Goal: Task Accomplishment & Management: Complete application form

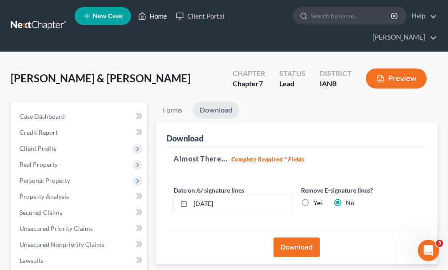
click at [158, 16] on link "Home" at bounding box center [153, 16] width 38 height 16
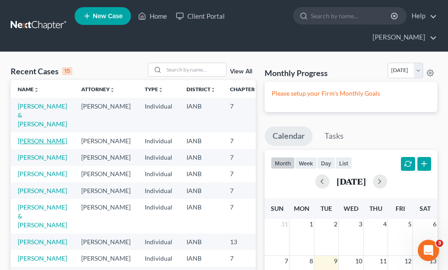
click at [23, 137] on link "[PERSON_NAME]" at bounding box center [42, 141] width 49 height 8
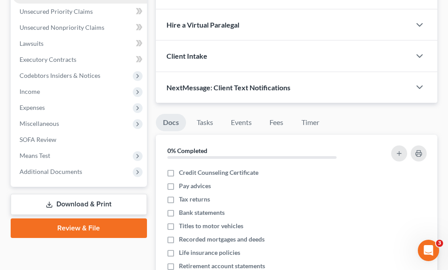
scroll to position [222, 0]
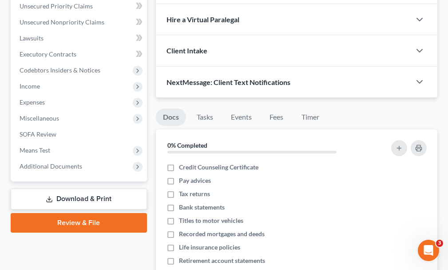
click at [66, 188] on link "Download & Print" at bounding box center [79, 198] width 136 height 21
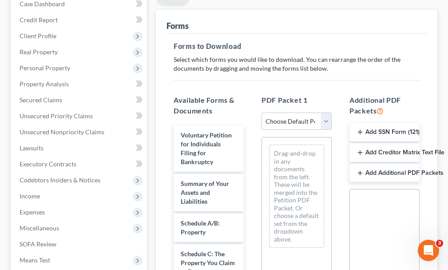
scroll to position [133, 0]
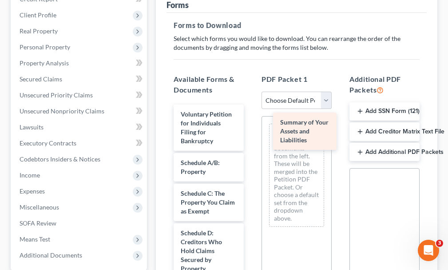
drag, startPoint x: 197, startPoint y: 157, endPoint x: 296, endPoint y: 132, distance: 102.5
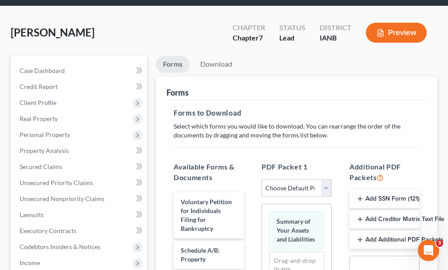
scroll to position [0, 0]
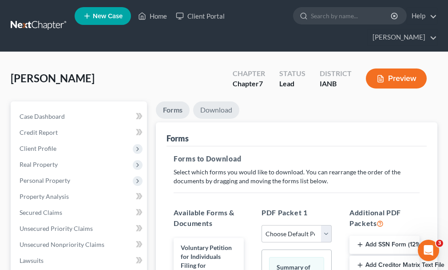
click at [216, 101] on link "Download" at bounding box center [216, 109] width 46 height 17
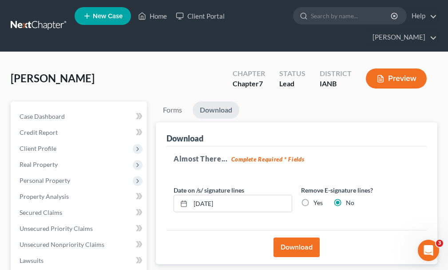
click at [289, 237] on button "Download" at bounding box center [297, 247] width 46 height 20
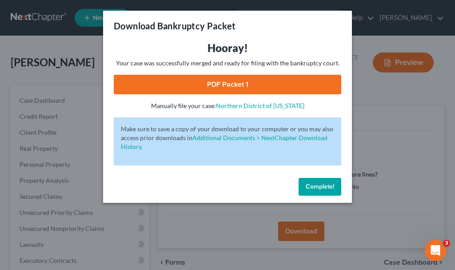
click at [195, 81] on link "PDF Packet 1" at bounding box center [227, 85] width 227 height 20
click at [314, 184] on span "Complete!" at bounding box center [320, 187] width 28 height 8
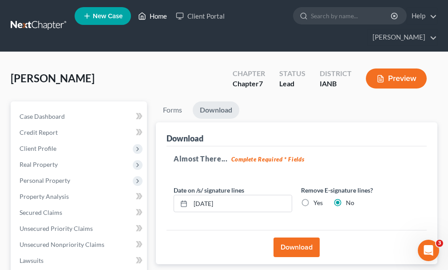
click at [160, 16] on link "Home" at bounding box center [153, 16] width 38 height 16
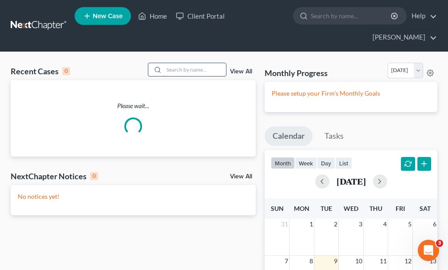
click at [187, 63] on input "search" at bounding box center [195, 69] width 62 height 13
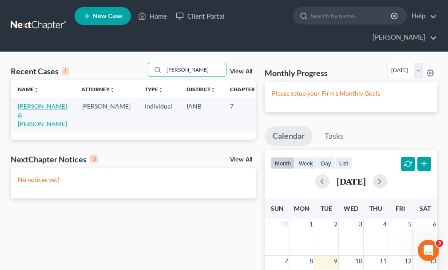
type input "[PERSON_NAME]"
click at [21, 102] on link "[PERSON_NAME] & [PERSON_NAME]" at bounding box center [42, 114] width 49 height 25
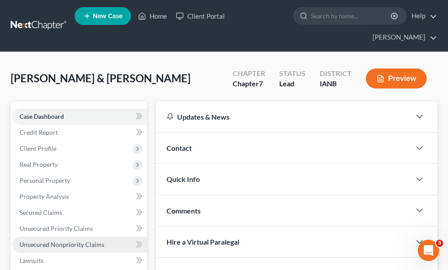
click at [55, 240] on span "Unsecured Nonpriority Claims" at bounding box center [62, 244] width 85 height 8
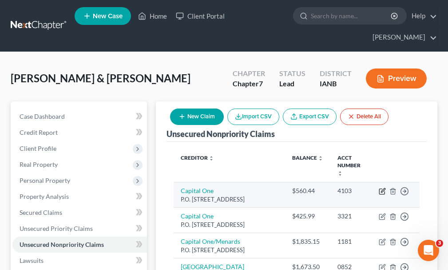
click at [383, 187] on icon "button" at bounding box center [382, 190] width 7 height 7
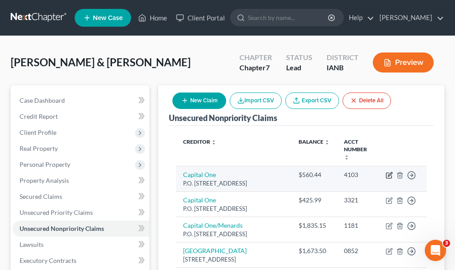
select select "46"
select select "2"
select select "1"
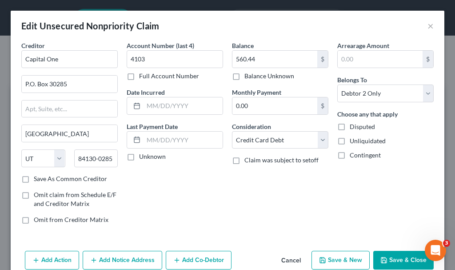
click at [386, 259] on button "Save & Close" at bounding box center [403, 260] width 60 height 19
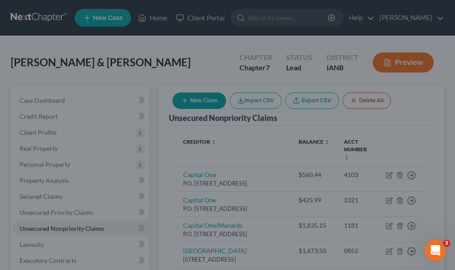
type input "0"
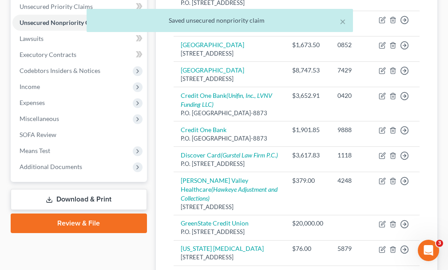
scroll to position [222, 0]
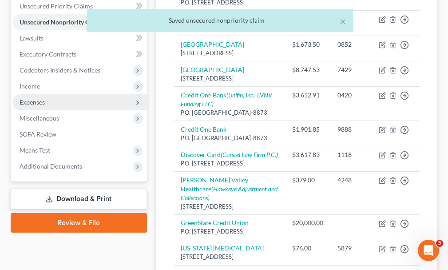
click at [32, 98] on span "Expenses" at bounding box center [32, 102] width 25 height 8
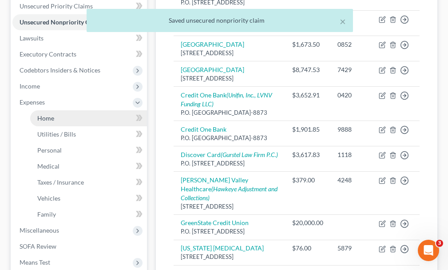
click at [45, 114] on span "Home" at bounding box center [45, 118] width 17 height 8
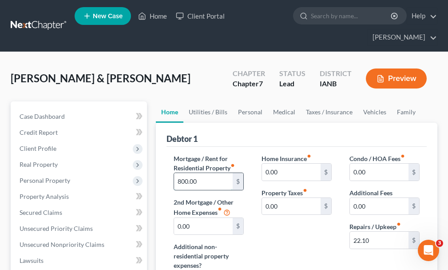
click at [184, 173] on input "800.00" at bounding box center [203, 181] width 59 height 17
type input "850.00"
type input "22.1"
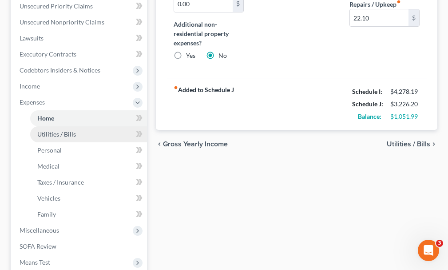
click at [48, 130] on span "Utilities / Bills" at bounding box center [56, 134] width 39 height 8
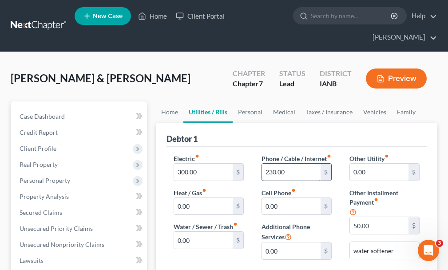
click at [294, 165] on input "230.00" at bounding box center [291, 172] width 59 height 17
type input "253"
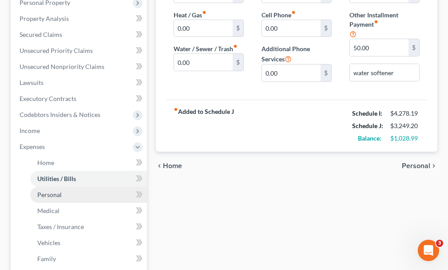
click at [48, 191] on span "Personal" at bounding box center [49, 195] width 24 height 8
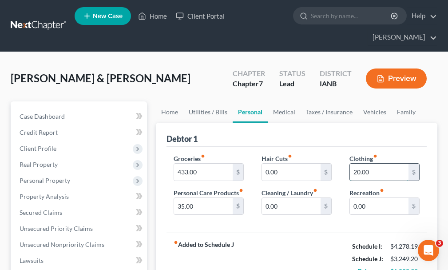
click at [383, 164] on input "20.00" at bounding box center [379, 172] width 59 height 17
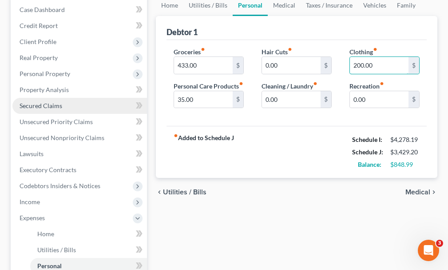
scroll to position [222, 0]
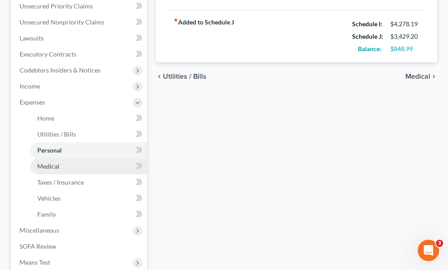
type input "200.00"
click at [47, 162] on span "Medical" at bounding box center [48, 166] width 22 height 8
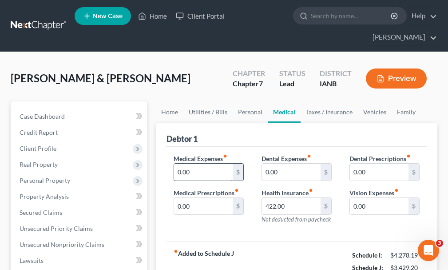
click at [199, 164] on input "0.00" at bounding box center [203, 172] width 59 height 17
type input "300"
click at [298, 198] on input "422.00" at bounding box center [291, 206] width 59 height 17
type input "903"
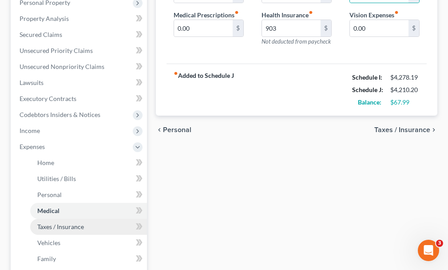
click at [63, 223] on span "Taxes / Insurance" at bounding box center [60, 227] width 47 height 8
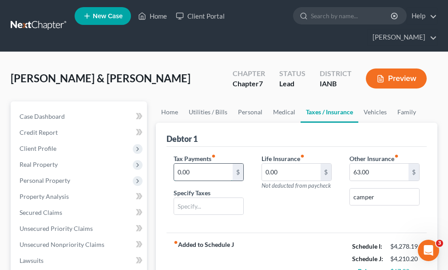
click at [198, 164] on input "0.00" at bounding box center [203, 172] width 59 height 17
type input "150"
type input "IRS"
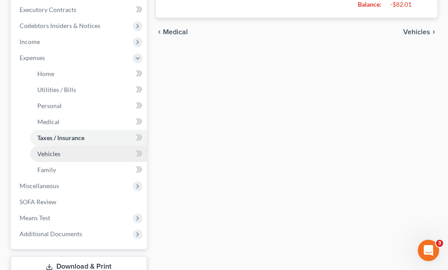
click at [44, 150] on span "Vehicles" at bounding box center [48, 154] width 23 height 8
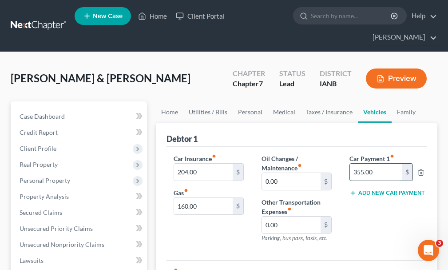
click at [375, 164] on input "355.00" at bounding box center [376, 172] width 52 height 17
type input "414"
click at [287, 173] on input "0.00" at bounding box center [291, 181] width 59 height 17
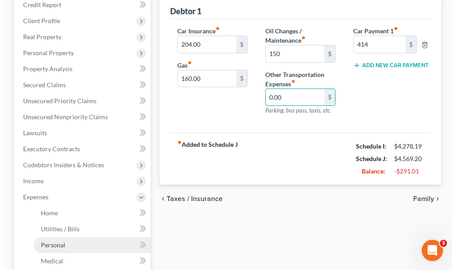
scroll to position [178, 0]
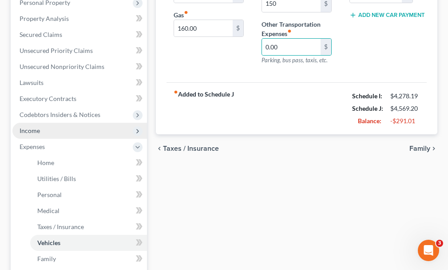
click at [30, 127] on span "Income" at bounding box center [30, 131] width 20 height 8
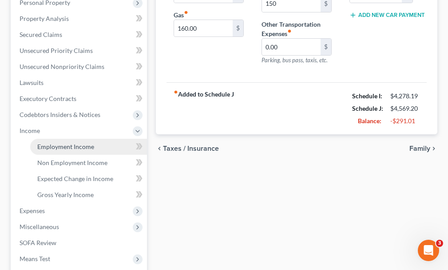
click at [76, 143] on span "Employment Income" at bounding box center [65, 147] width 57 height 8
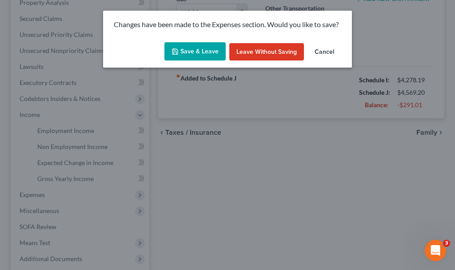
click at [181, 51] on button "Save & Leave" at bounding box center [194, 51] width 61 height 19
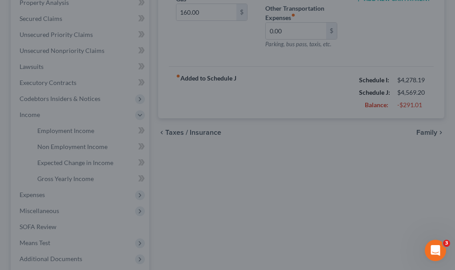
type input "150.00"
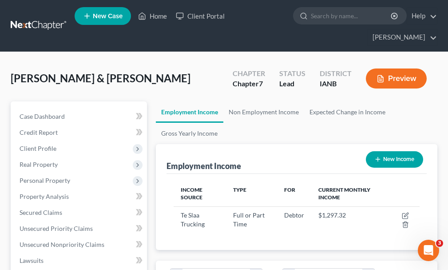
scroll to position [123, 264]
click at [286, 101] on link "Non Employment Income" at bounding box center [263, 111] width 81 height 21
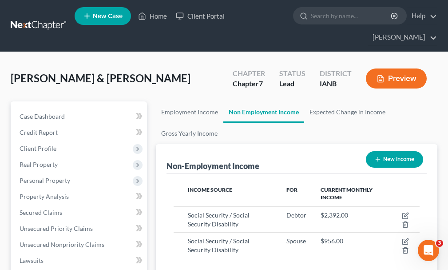
scroll to position [123, 264]
click at [183, 101] on link "Employment Income" at bounding box center [190, 111] width 68 height 21
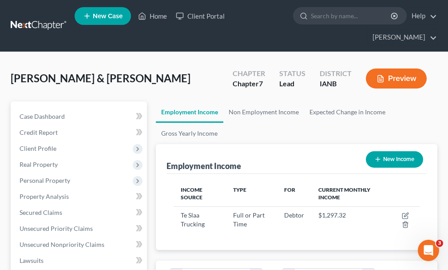
scroll to position [123, 264]
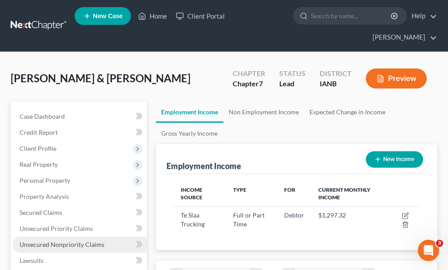
click at [60, 240] on span "Unsecured Nonpriority Claims" at bounding box center [62, 244] width 85 height 8
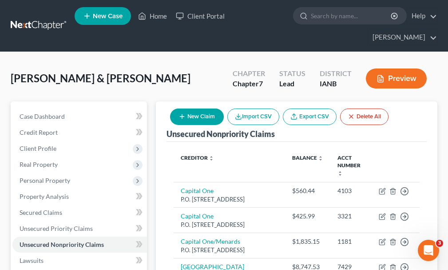
click at [192, 108] on button "New Claim" at bounding box center [197, 116] width 54 height 16
select select "2"
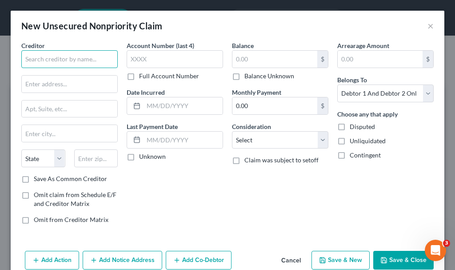
click at [84, 56] on input "text" at bounding box center [69, 59] width 96 height 18
type input "Remsen Ambulance"
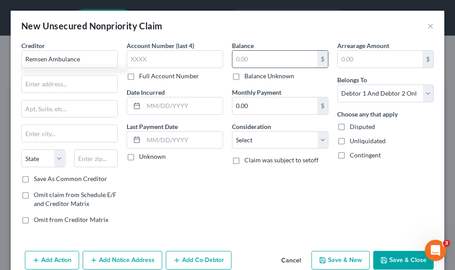
click at [241, 61] on input "text" at bounding box center [274, 59] width 85 height 17
type input "300"
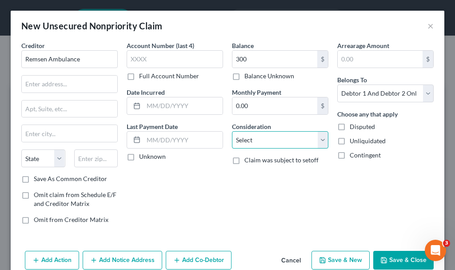
click at [259, 138] on select "Select Cable / Satellite Services Collection Agency Credit Card Debt Debt Couns…" at bounding box center [280, 140] width 96 height 18
select select "9"
click at [232, 131] on select "Select Cable / Satellite Services Collection Agency Credit Card Debt Debt Couns…" at bounding box center [280, 140] width 96 height 18
click at [328, 257] on button "Save & New" at bounding box center [340, 260] width 58 height 19
select select "2"
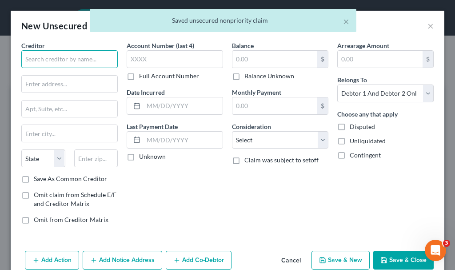
click at [70, 55] on input "text" at bounding box center [69, 59] width 96 height 18
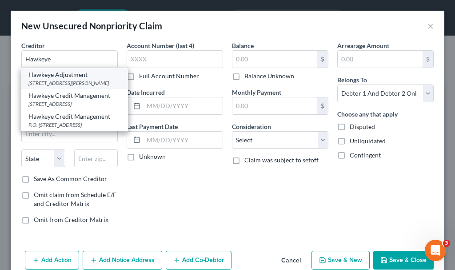
click at [60, 80] on div "[STREET_ADDRESS][PERSON_NAME]" at bounding box center [74, 83] width 92 height 8
type input "Hawkeye Adjustment"
type input "[STREET_ADDRESS][PERSON_NAME]"
type input "[GEOGRAPHIC_DATA]"
select select "16"
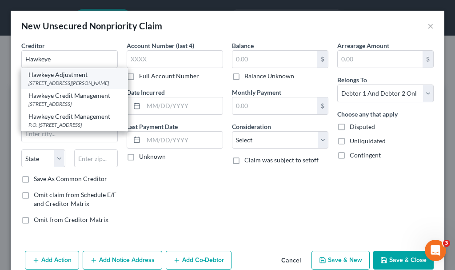
type input "51104"
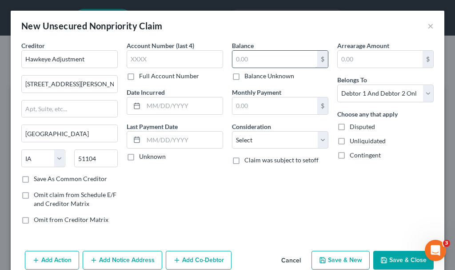
click at [252, 56] on input "text" at bounding box center [274, 59] width 85 height 17
type input "10,000"
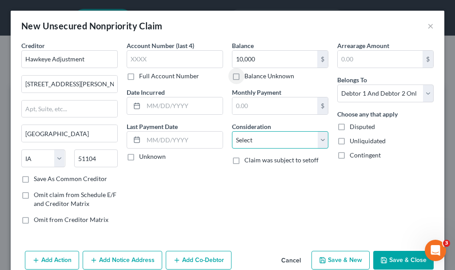
drag, startPoint x: 247, startPoint y: 140, endPoint x: 247, endPoint y: 134, distance: 5.8
click at [247, 140] on select "Select Cable / Satellite Services Collection Agency Credit Card Debt Debt Couns…" at bounding box center [280, 140] width 96 height 18
select select "1"
click at [232, 131] on select "Select Cable / Satellite Services Collection Agency Credit Card Debt Debt Couns…" at bounding box center [280, 140] width 96 height 18
click at [339, 257] on button "Save & New" at bounding box center [340, 260] width 58 height 19
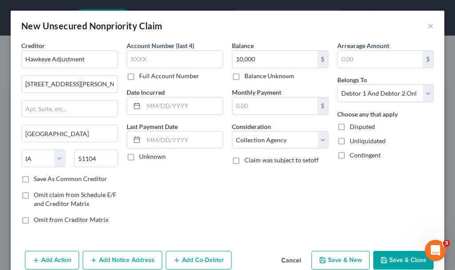
select select "2"
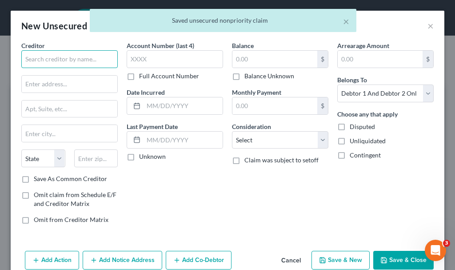
click at [78, 56] on input "text" at bounding box center [69, 59] width 96 height 18
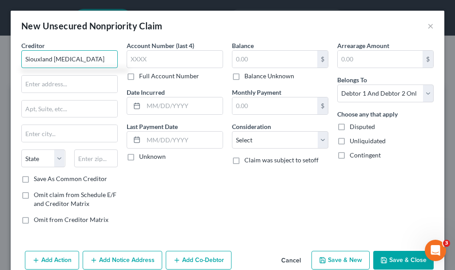
type input "Siouxland [MEDICAL_DATA]"
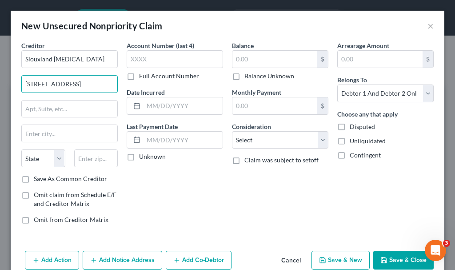
type input "[STREET_ADDRESS]"
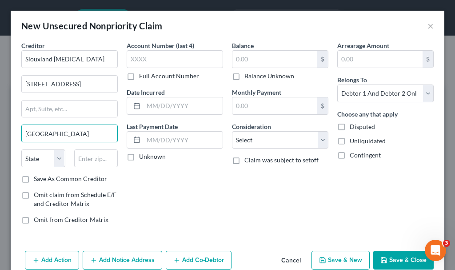
type input "[GEOGRAPHIC_DATA]"
select select "16"
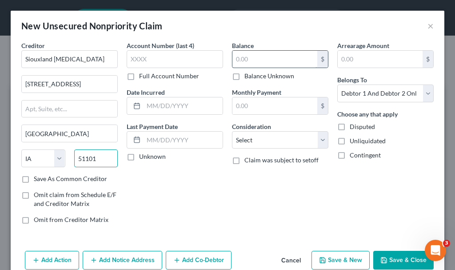
type input "51101"
click at [247, 61] on input "text" at bounding box center [274, 59] width 85 height 17
type input "67"
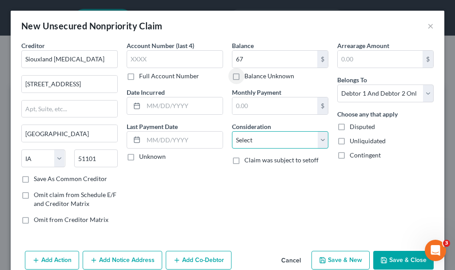
drag, startPoint x: 247, startPoint y: 140, endPoint x: 247, endPoint y: 132, distance: 8.4
click at [247, 140] on select "Select Cable / Satellite Services Collection Agency Credit Card Debt Debt Couns…" at bounding box center [280, 140] width 96 height 18
select select "9"
click at [232, 131] on select "Select Cable / Satellite Services Collection Agency Credit Card Debt Debt Couns…" at bounding box center [280, 140] width 96 height 18
click at [326, 257] on button "Save & New" at bounding box center [340, 260] width 58 height 19
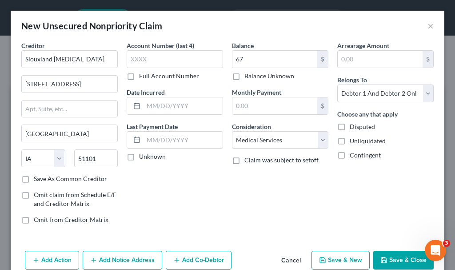
select select "2"
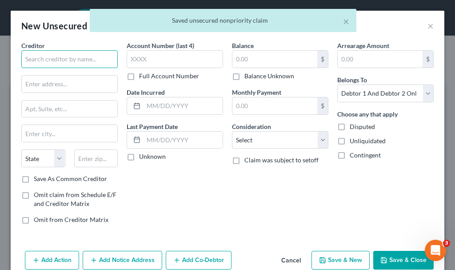
click at [64, 60] on input "text" at bounding box center [69, 59] width 96 height 18
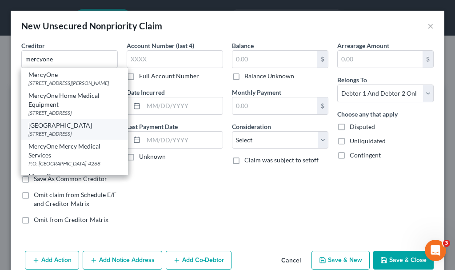
click at [59, 133] on div "[STREET_ADDRESS]" at bounding box center [74, 134] width 92 height 8
type input "[GEOGRAPHIC_DATA]"
type input "[STREET_ADDRESS]"
type input "[GEOGRAPHIC_DATA]"
select select "16"
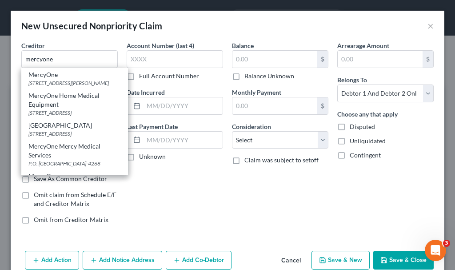
type input "51101"
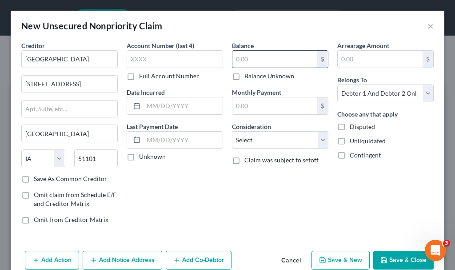
click at [261, 57] on input "text" at bounding box center [274, 59] width 85 height 17
type input "2,000"
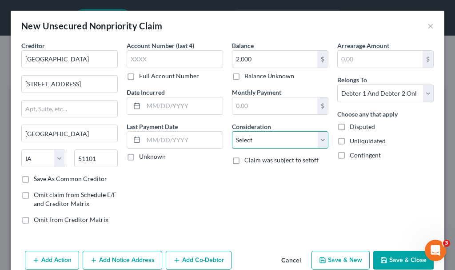
click at [247, 143] on select "Select Cable / Satellite Services Collection Agency Credit Card Debt Debt Couns…" at bounding box center [280, 140] width 96 height 18
select select "9"
click at [232, 131] on select "Select Cable / Satellite Services Collection Agency Credit Card Debt Debt Couns…" at bounding box center [280, 140] width 96 height 18
click at [323, 257] on button "Save & New" at bounding box center [340, 260] width 58 height 19
select select "2"
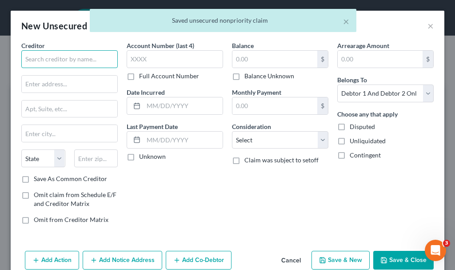
click at [74, 56] on input "text" at bounding box center [69, 59] width 96 height 18
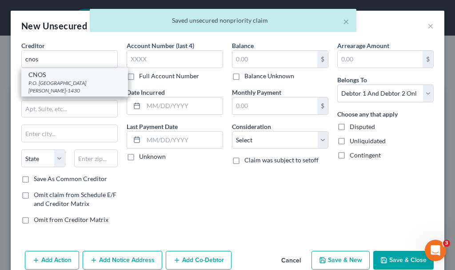
click at [40, 85] on div "P.O. [GEOGRAPHIC_DATA][PERSON_NAME]-1430" at bounding box center [74, 86] width 92 height 15
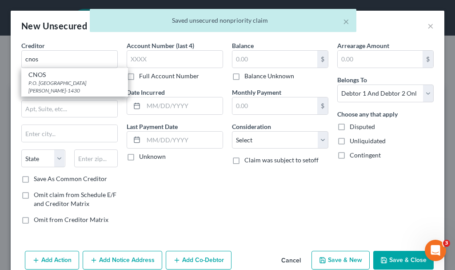
type input "CNOS"
type input "P.O. Box 1430"
type input "[PERSON_NAME]"
select select "43"
type input "57049-1430"
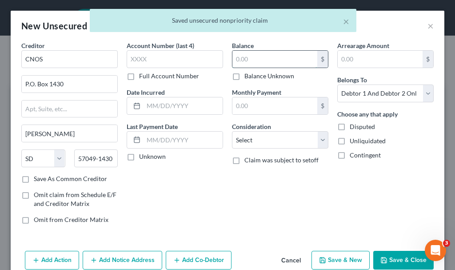
click at [249, 60] on input "text" at bounding box center [274, 59] width 85 height 17
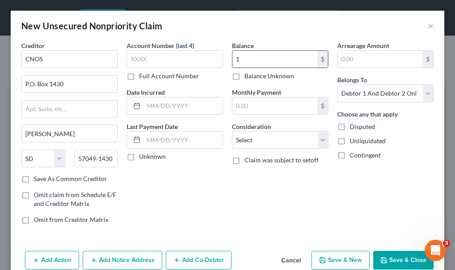
type input "1"
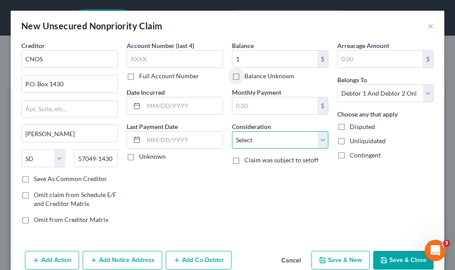
drag, startPoint x: 256, startPoint y: 143, endPoint x: 255, endPoint y: 131, distance: 11.6
click at [256, 143] on select "Select Cable / Satellite Services Collection Agency Credit Card Debt Debt Couns…" at bounding box center [280, 140] width 96 height 18
select select "9"
click at [232, 131] on select "Select Cable / Satellite Services Collection Agency Credit Card Debt Debt Couns…" at bounding box center [280, 140] width 96 height 18
click at [388, 260] on button "Save & Close" at bounding box center [403, 260] width 60 height 19
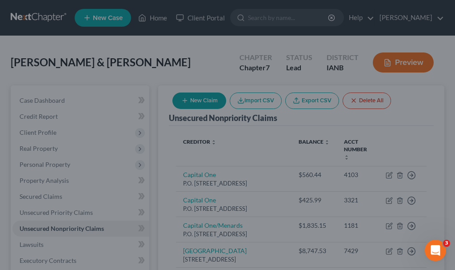
type input "1.00"
type input "0.00"
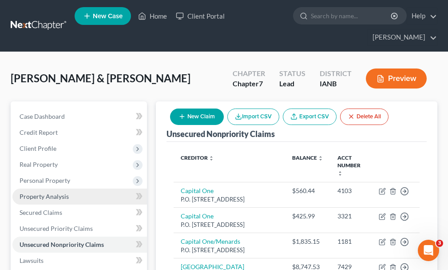
scroll to position [222, 0]
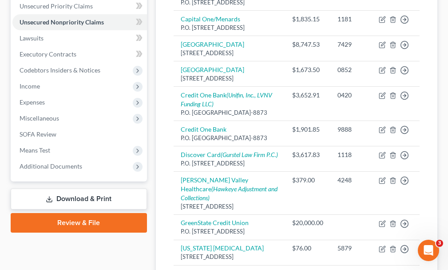
click at [52, 195] on icon at bounding box center [49, 198] width 7 height 7
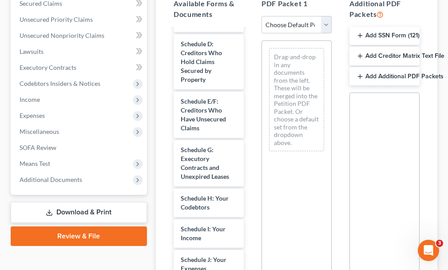
scroll to position [156, 0]
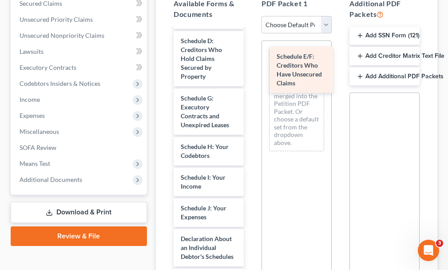
drag, startPoint x: 191, startPoint y: 90, endPoint x: 289, endPoint y: 62, distance: 102.0
click at [251, 62] on div "Schedule E/F: Creditors Who Have Unsecured Claims Voluntary Petition for Indivi…" at bounding box center [209, 221] width 84 height 697
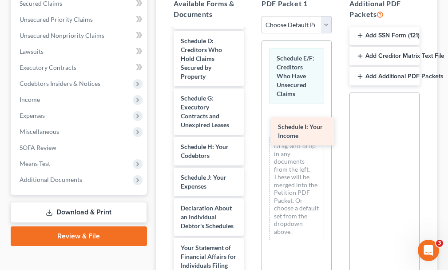
drag, startPoint x: 194, startPoint y: 172, endPoint x: 294, endPoint y: 133, distance: 107.6
click at [251, 133] on div "Schedule I: Your Income Voluntary Petition for Individuals Filing for Bankruptc…" at bounding box center [209, 206] width 84 height 666
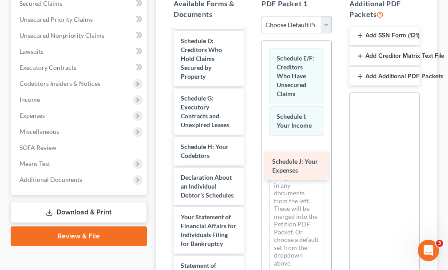
drag, startPoint x: 192, startPoint y: 167, endPoint x: 296, endPoint y: 159, distance: 104.2
click at [251, 159] on div "Schedule J: Your Expenses Voluntary Petition for Individuals Filing for Bankrup…" at bounding box center [209, 190] width 84 height 635
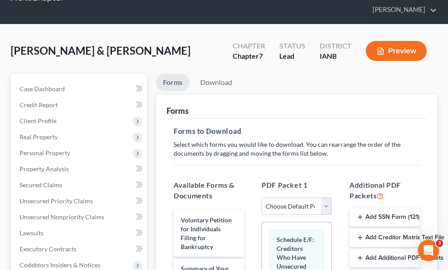
scroll to position [0, 0]
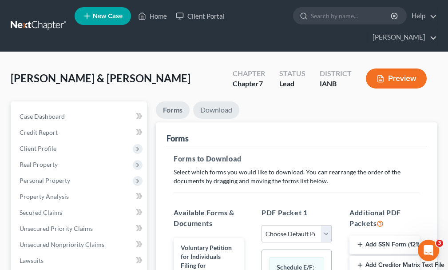
click at [214, 101] on link "Download" at bounding box center [216, 109] width 46 height 17
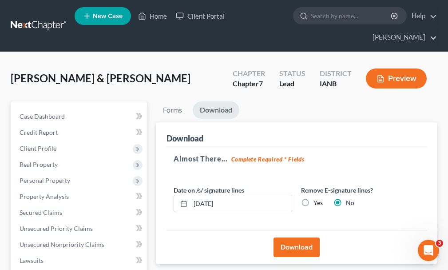
click at [290, 237] on button "Download" at bounding box center [297, 247] width 46 height 20
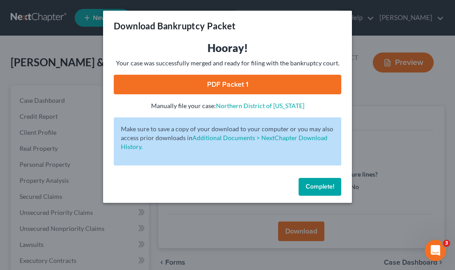
click at [143, 80] on link "PDF Packet 1" at bounding box center [227, 85] width 227 height 20
click at [311, 187] on span "Complete!" at bounding box center [320, 187] width 28 height 8
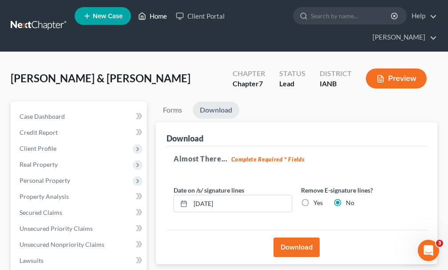
click at [159, 18] on link "Home" at bounding box center [153, 16] width 38 height 16
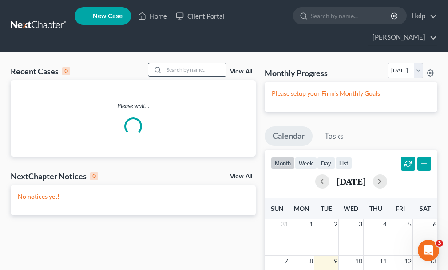
click at [183, 63] on input "search" at bounding box center [195, 69] width 62 height 13
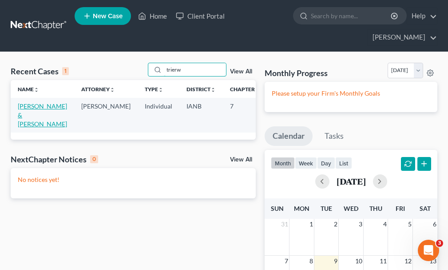
type input "trierw"
click at [30, 102] on link "[PERSON_NAME] & [PERSON_NAME]" at bounding box center [42, 114] width 49 height 25
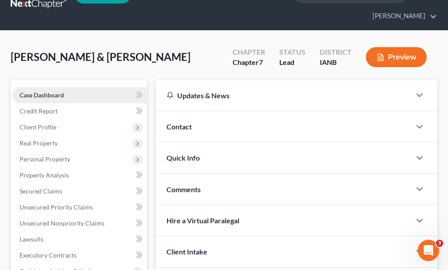
scroll to position [178, 0]
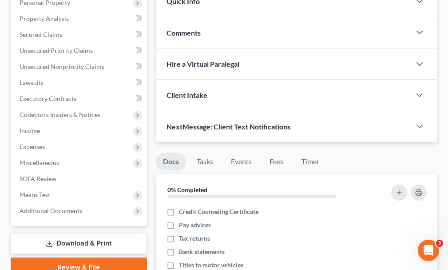
click at [70, 233] on link "Download & Print" at bounding box center [79, 243] width 136 height 21
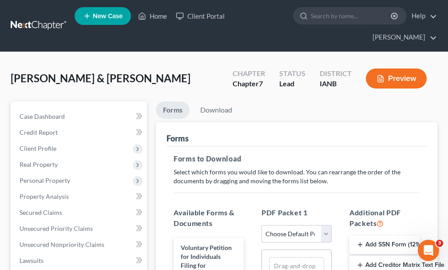
click at [375, 255] on button "Add Creditor Matrix Text File" at bounding box center [385, 264] width 70 height 19
click at [219, 101] on link "Download" at bounding box center [216, 109] width 46 height 17
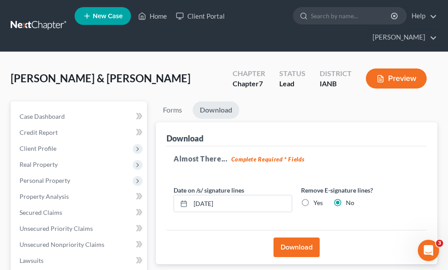
click at [292, 237] on button "Download" at bounding box center [297, 247] width 46 height 20
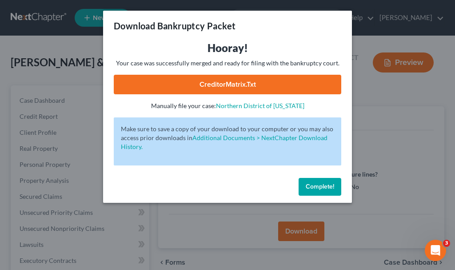
click at [238, 82] on link "CreditorMatrix.txt" at bounding box center [227, 85] width 227 height 20
click at [315, 184] on span "Complete!" at bounding box center [320, 187] width 28 height 8
